Goal: Task Accomplishment & Management: Use online tool/utility

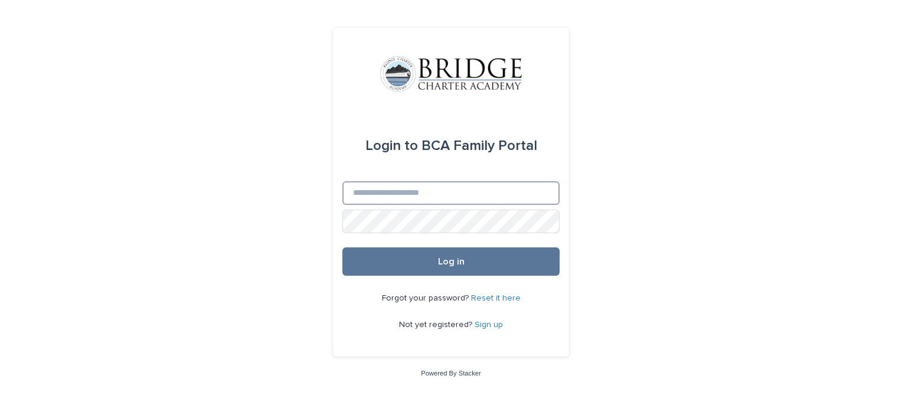
click at [405, 198] on input "Email" at bounding box center [450, 193] width 217 height 24
type input "**********"
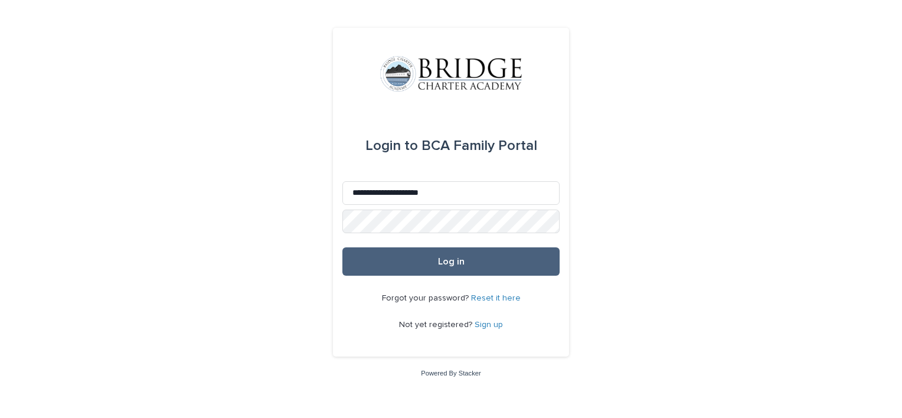
click at [409, 254] on button "Log in" at bounding box center [450, 261] width 217 height 28
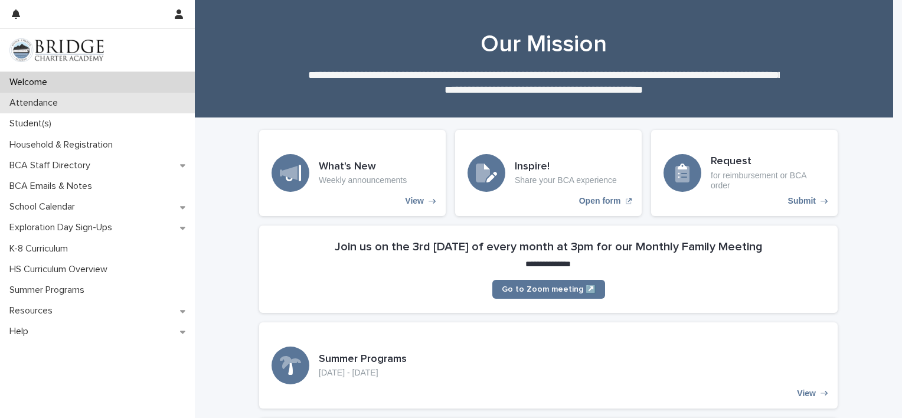
click at [58, 99] on p "Attendance" at bounding box center [36, 102] width 63 height 11
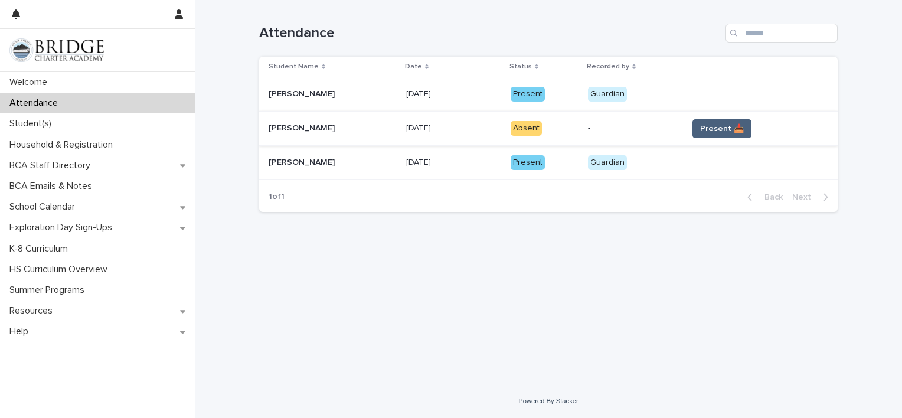
click at [704, 126] on span "Present 📥" at bounding box center [722, 129] width 44 height 12
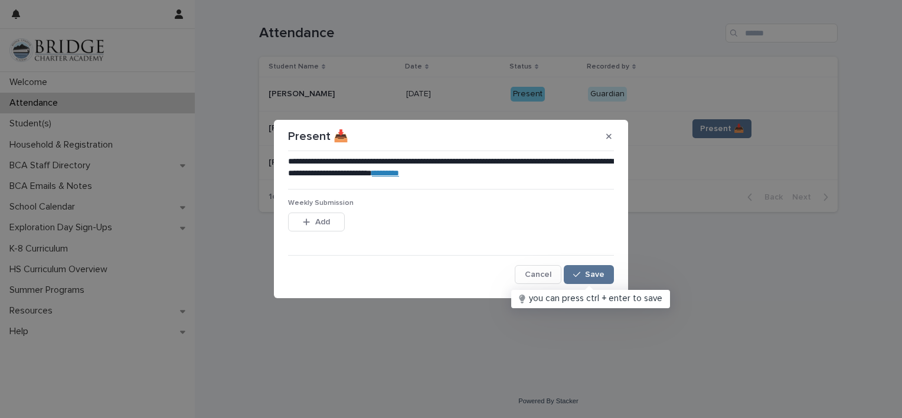
click at [316, 211] on div "Weekly Submission This file cannot be opened Download File Add" at bounding box center [451, 222] width 326 height 46
click at [399, 171] on link "********" at bounding box center [385, 173] width 27 height 8
click at [331, 227] on button "Add" at bounding box center [316, 222] width 57 height 19
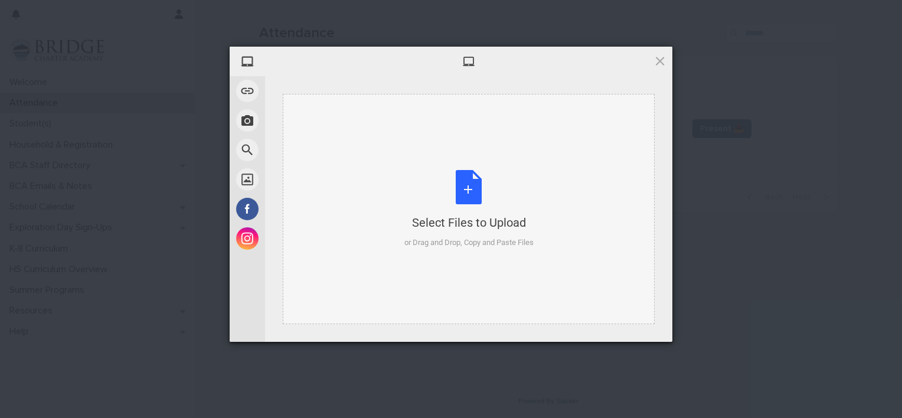
click at [475, 200] on div "Select Files to Upload or Drag and Drop, Copy and Paste Files" at bounding box center [468, 209] width 129 height 79
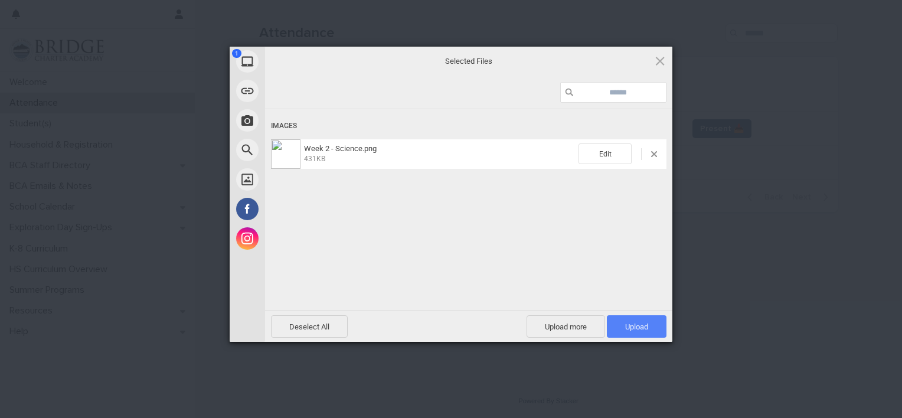
click at [638, 323] on span "Upload 1" at bounding box center [636, 326] width 23 height 9
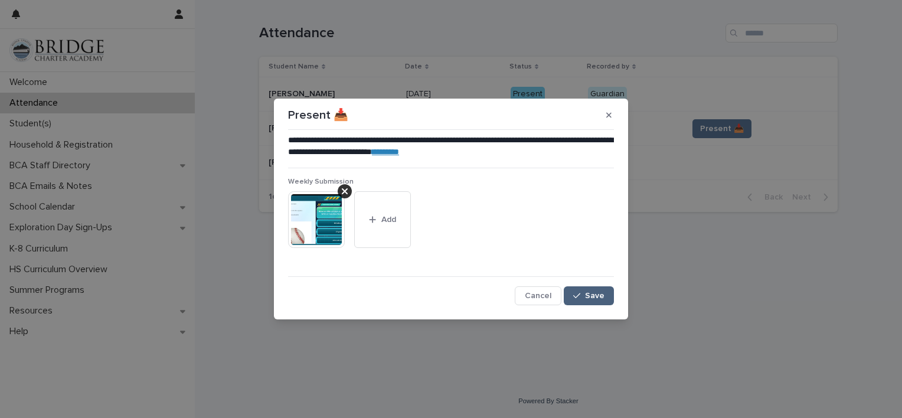
click at [601, 292] on span "Save" at bounding box center [594, 296] width 19 height 8
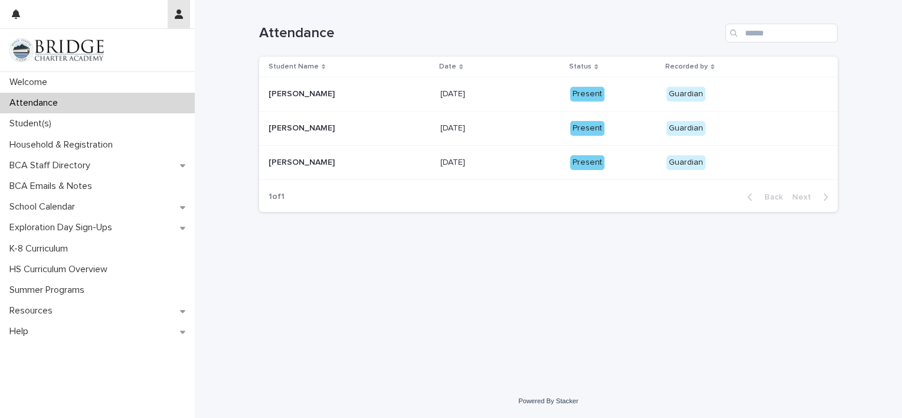
click at [179, 18] on icon "button" at bounding box center [179, 13] width 8 height 9
click at [129, 48] on p "Log Out" at bounding box center [144, 50] width 74 height 20
